Goal: Complete application form

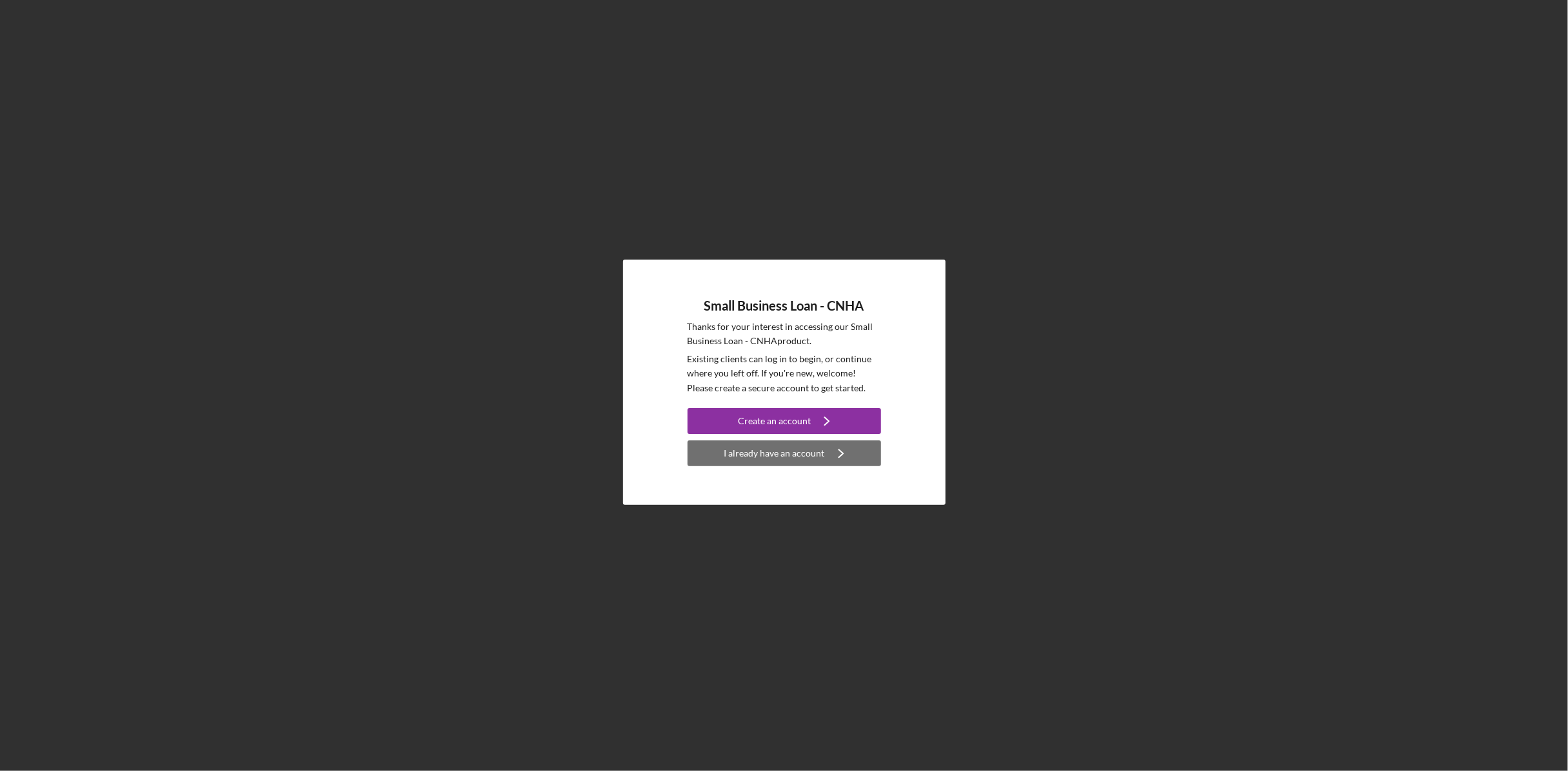
click at [825, 450] on icon "Icon/Navigate" at bounding box center [841, 453] width 32 height 32
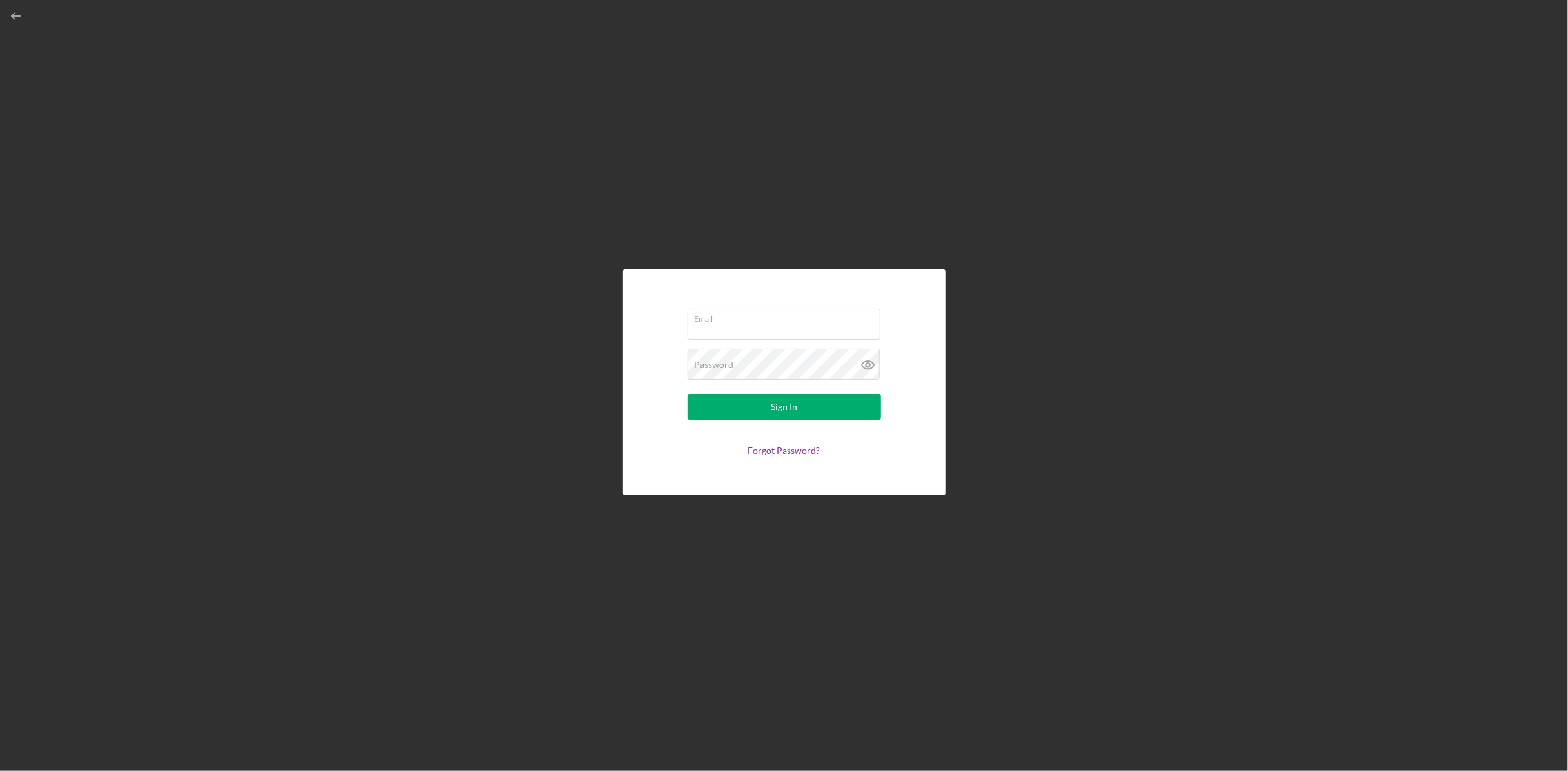
type input "[EMAIL_ADDRESS][DOMAIN_NAME]"
click at [786, 408] on div "Sign In" at bounding box center [784, 407] width 27 height 26
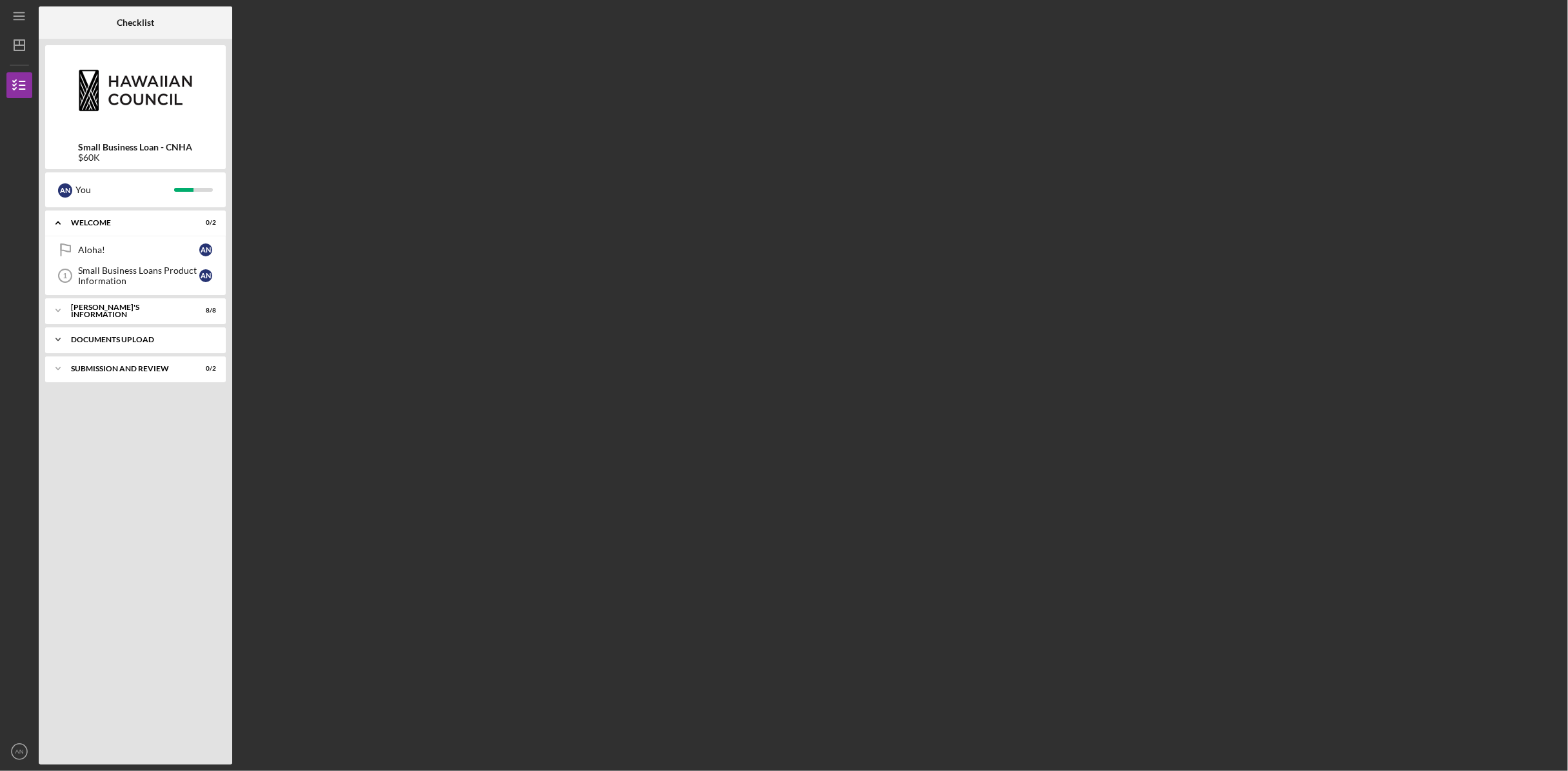
click at [164, 339] on div "DOCUMENTS UPLOAD" at bounding box center [140, 339] width 139 height 8
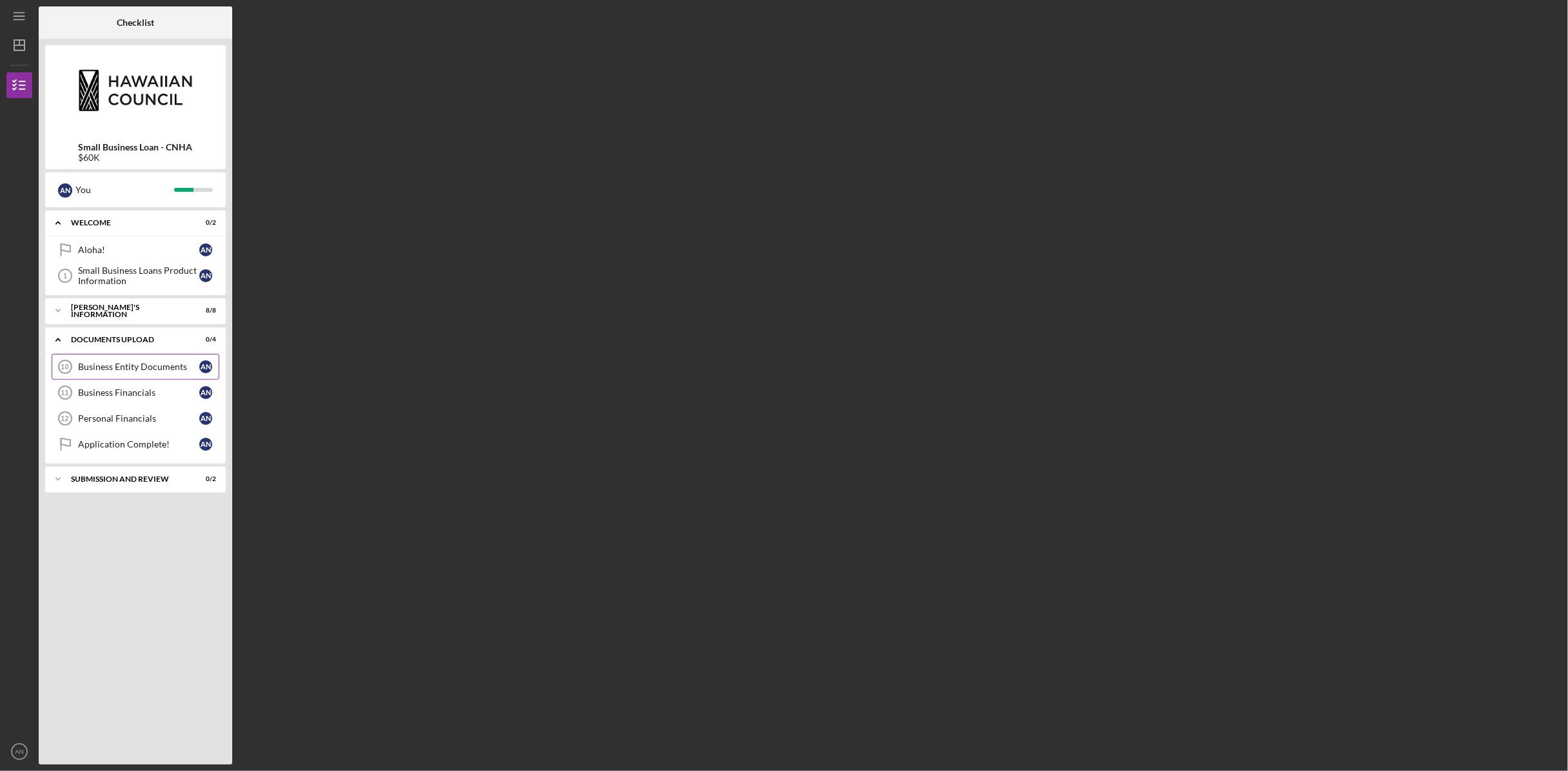
click at [136, 367] on div "Business Entity Documents" at bounding box center [139, 367] width 121 height 10
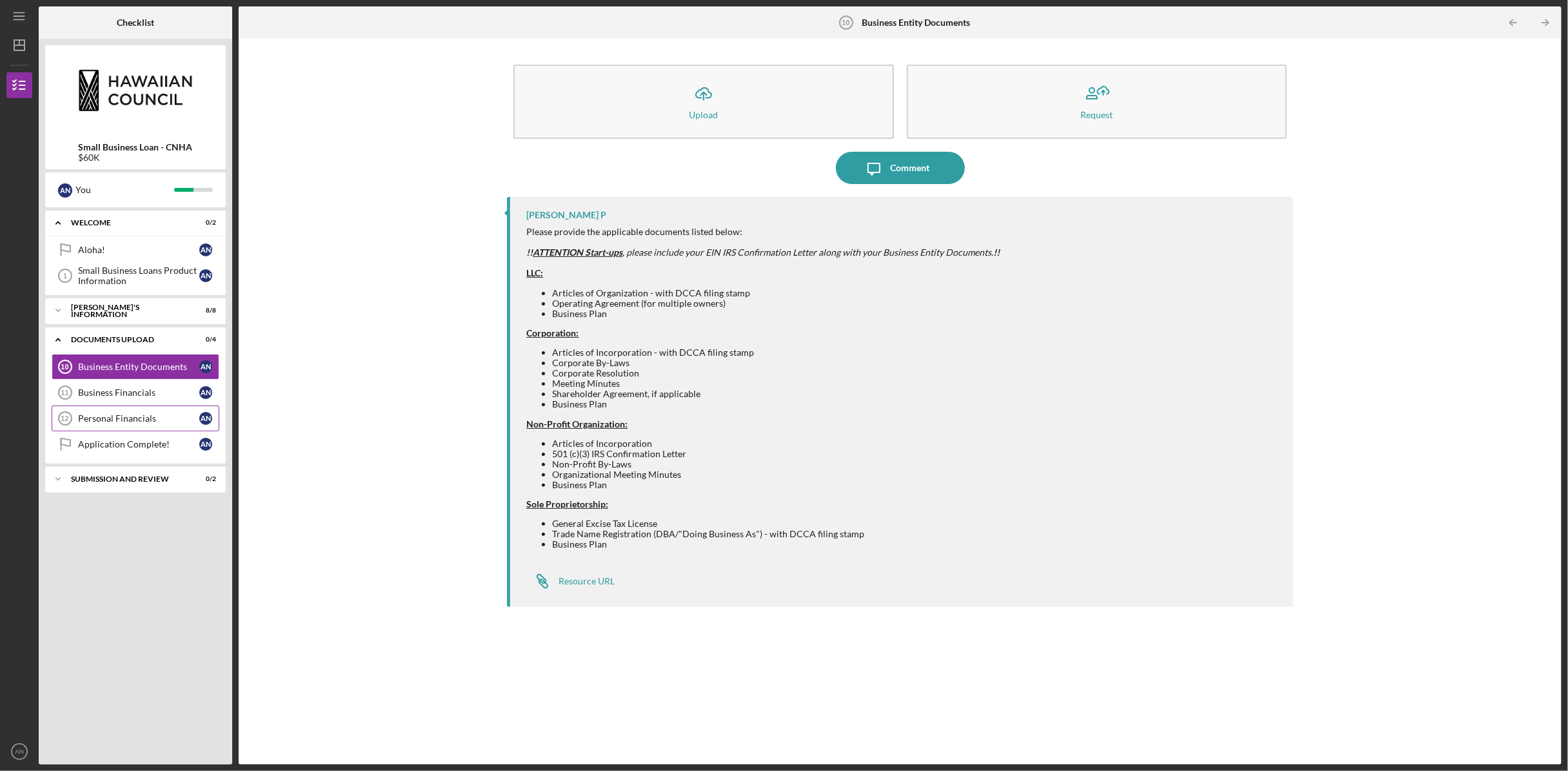
click at [146, 421] on div "Personal Financials" at bounding box center [139, 418] width 121 height 10
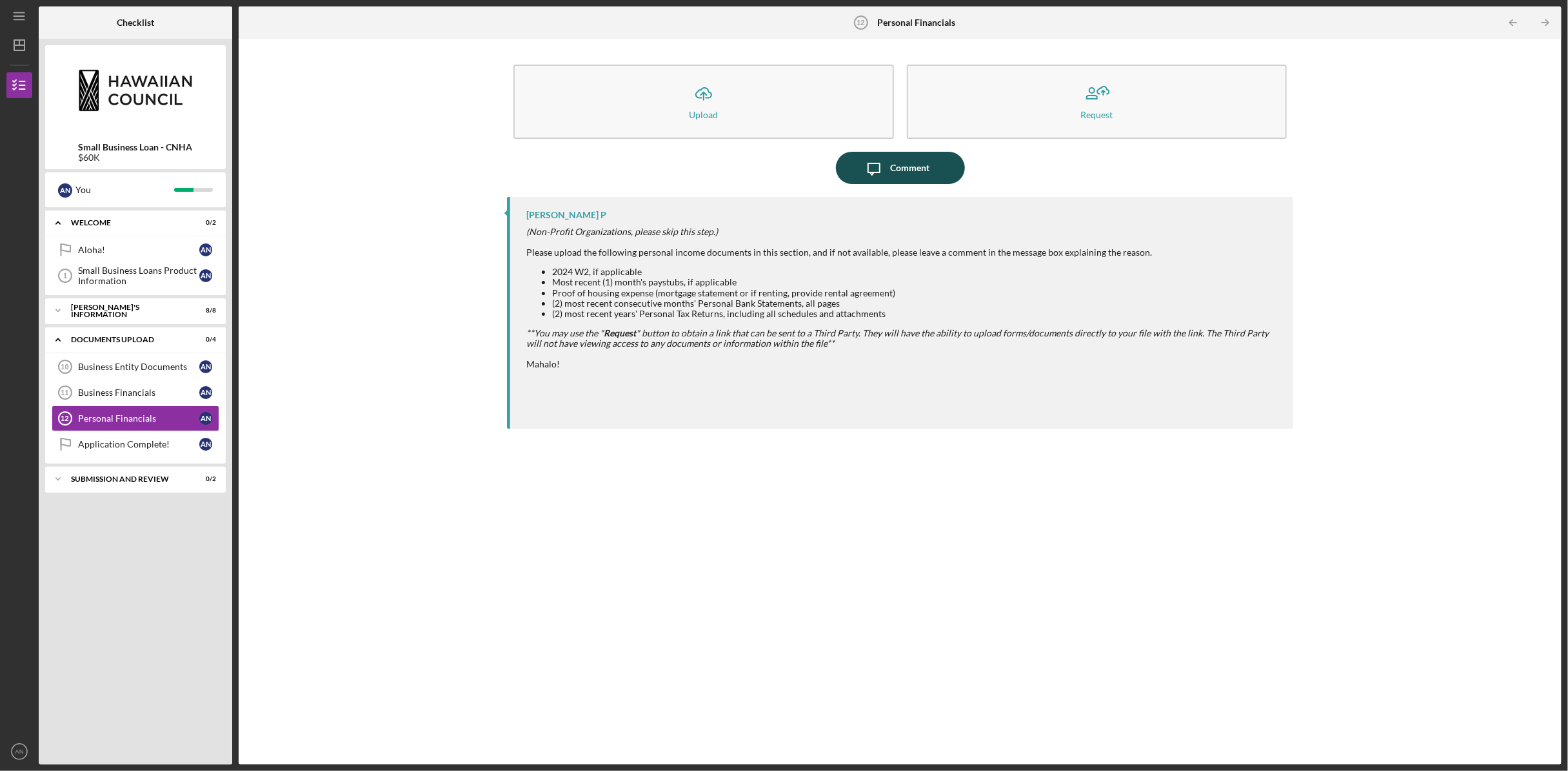
click at [922, 166] on div "Comment" at bounding box center [909, 167] width 39 height 32
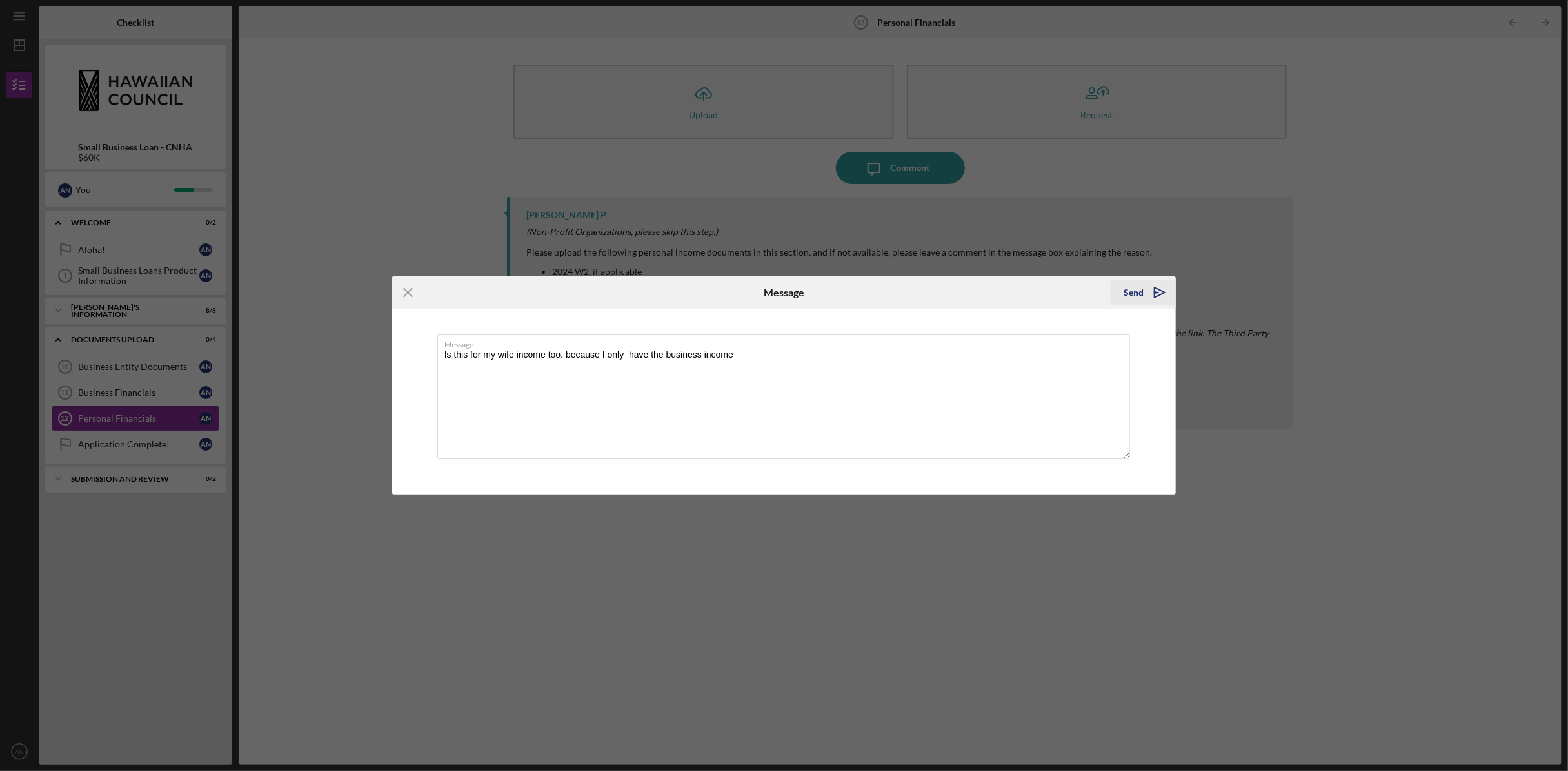
type textarea "Is this for my wife income too. because I only have the business income"
click at [1139, 285] on div "Send" at bounding box center [1133, 292] width 20 height 26
